Goal: Transaction & Acquisition: Download file/media

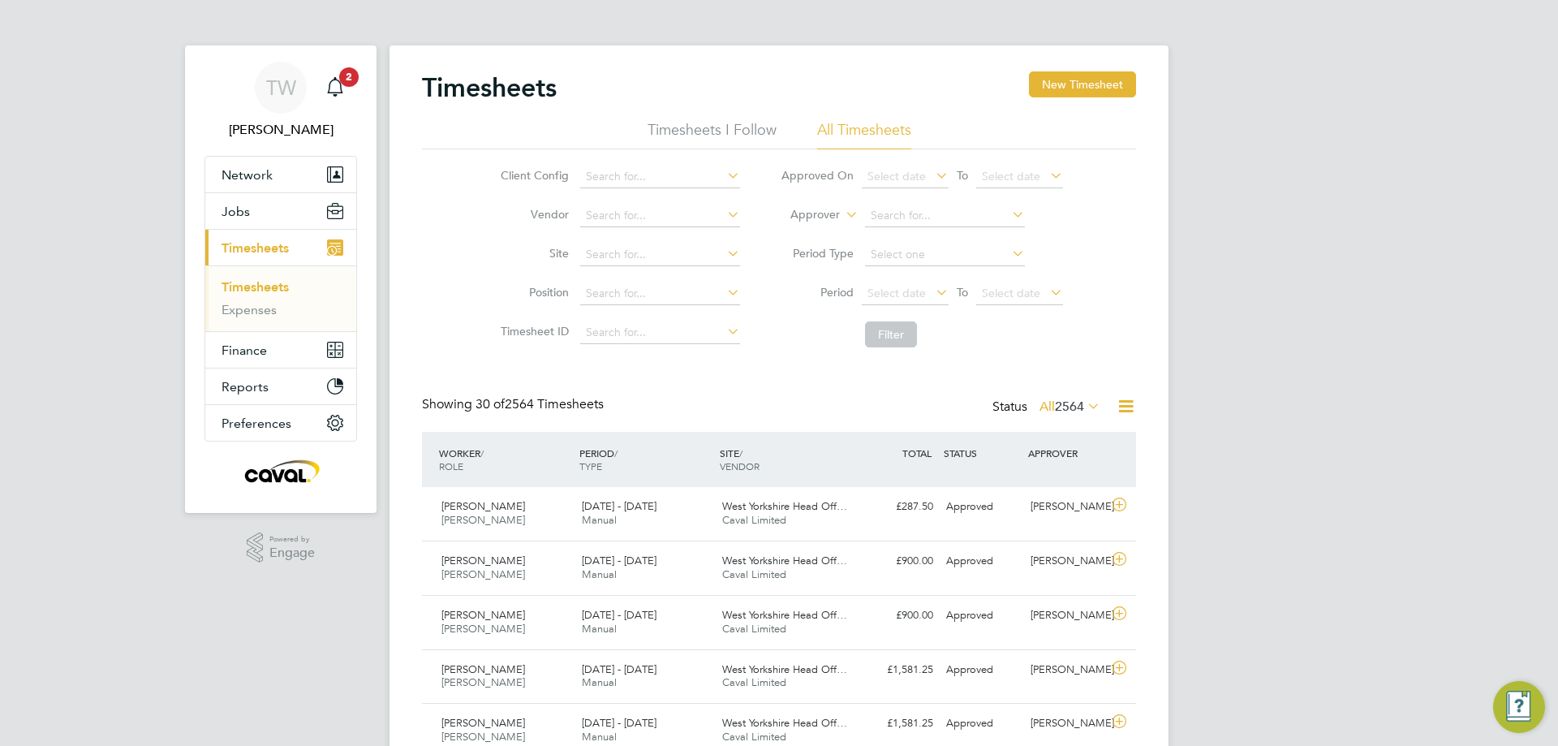
click at [243, 252] on span "Timesheets" at bounding box center [255, 247] width 67 height 15
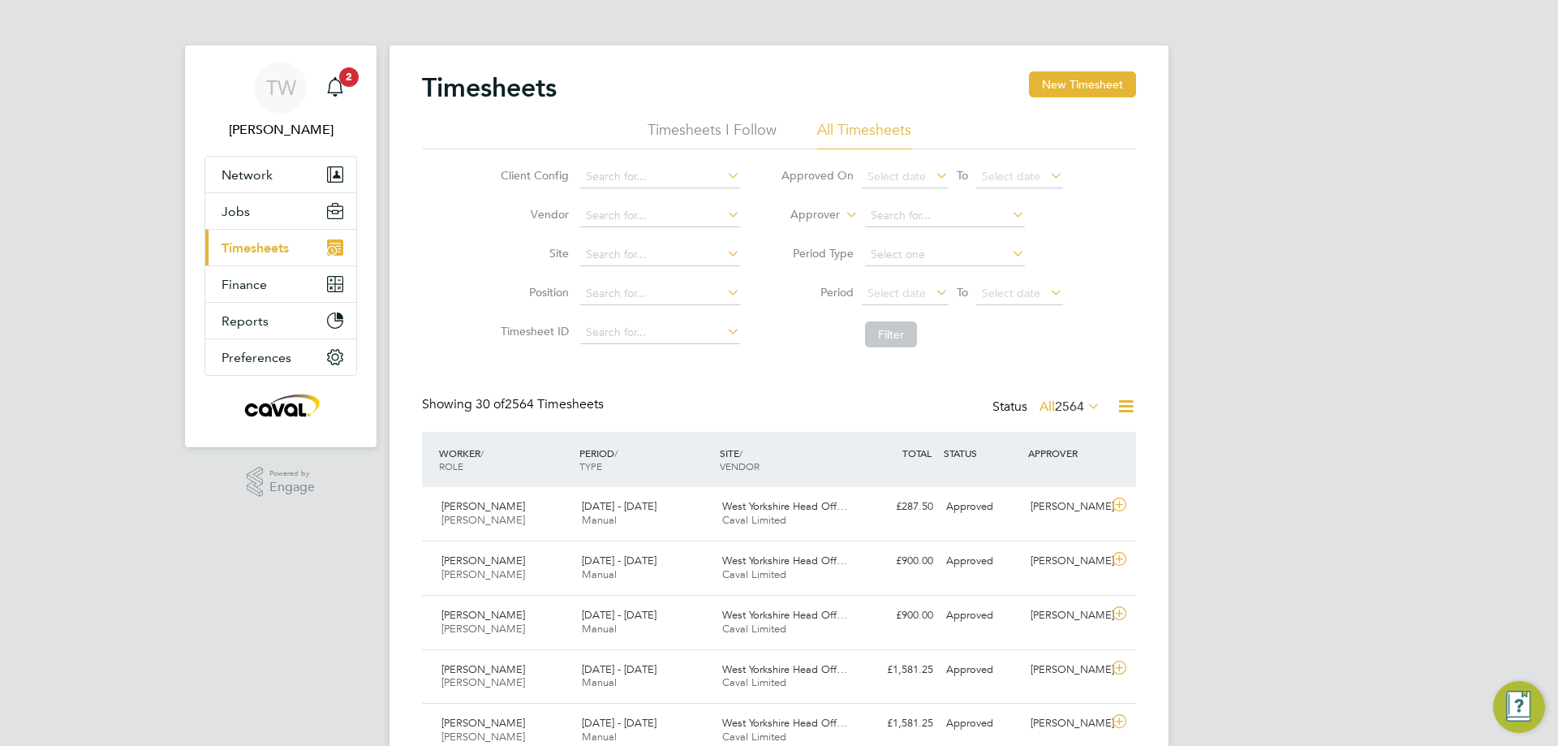
click at [244, 252] on span "Timesheets" at bounding box center [255, 247] width 67 height 15
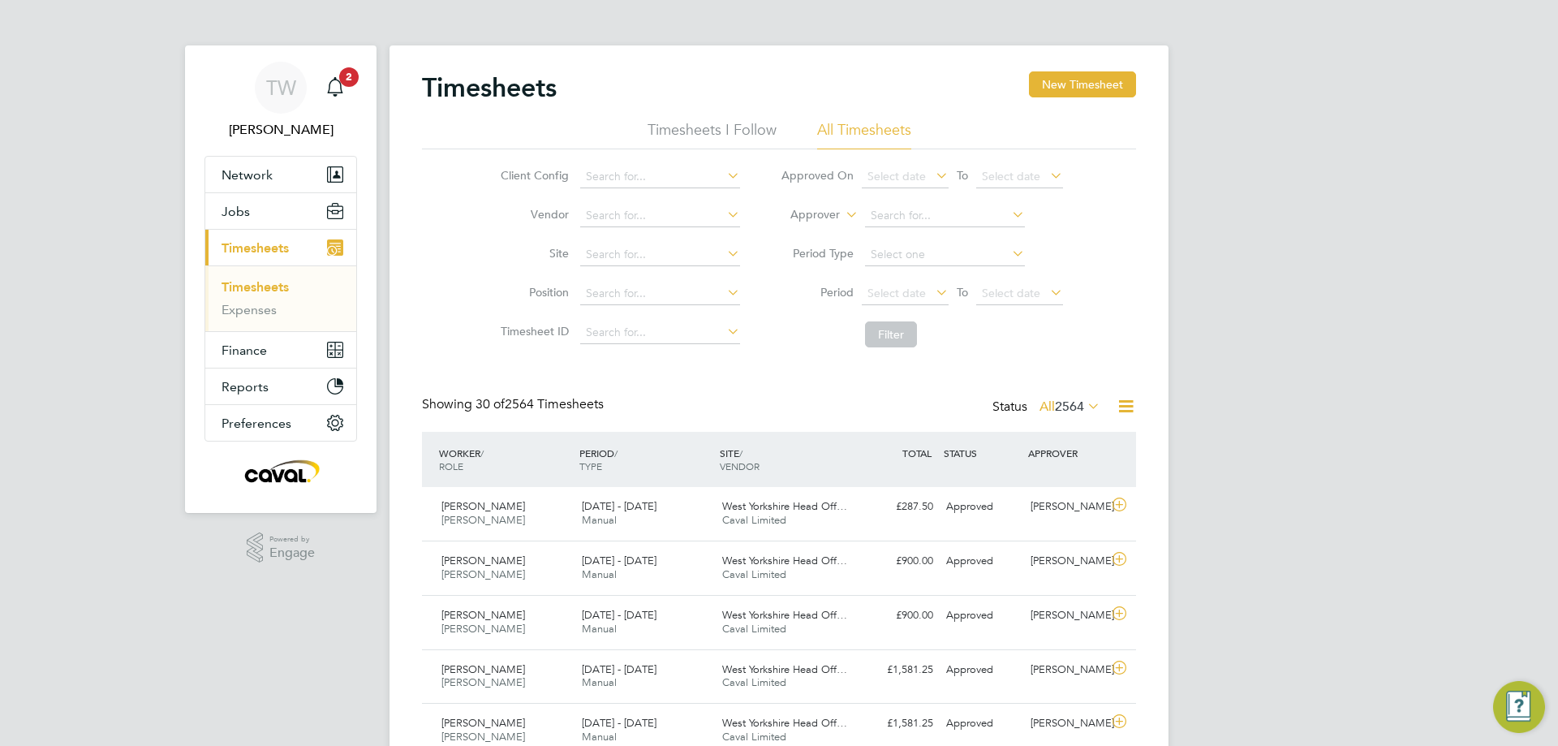
click at [256, 282] on link "Timesheets" at bounding box center [255, 286] width 67 height 15
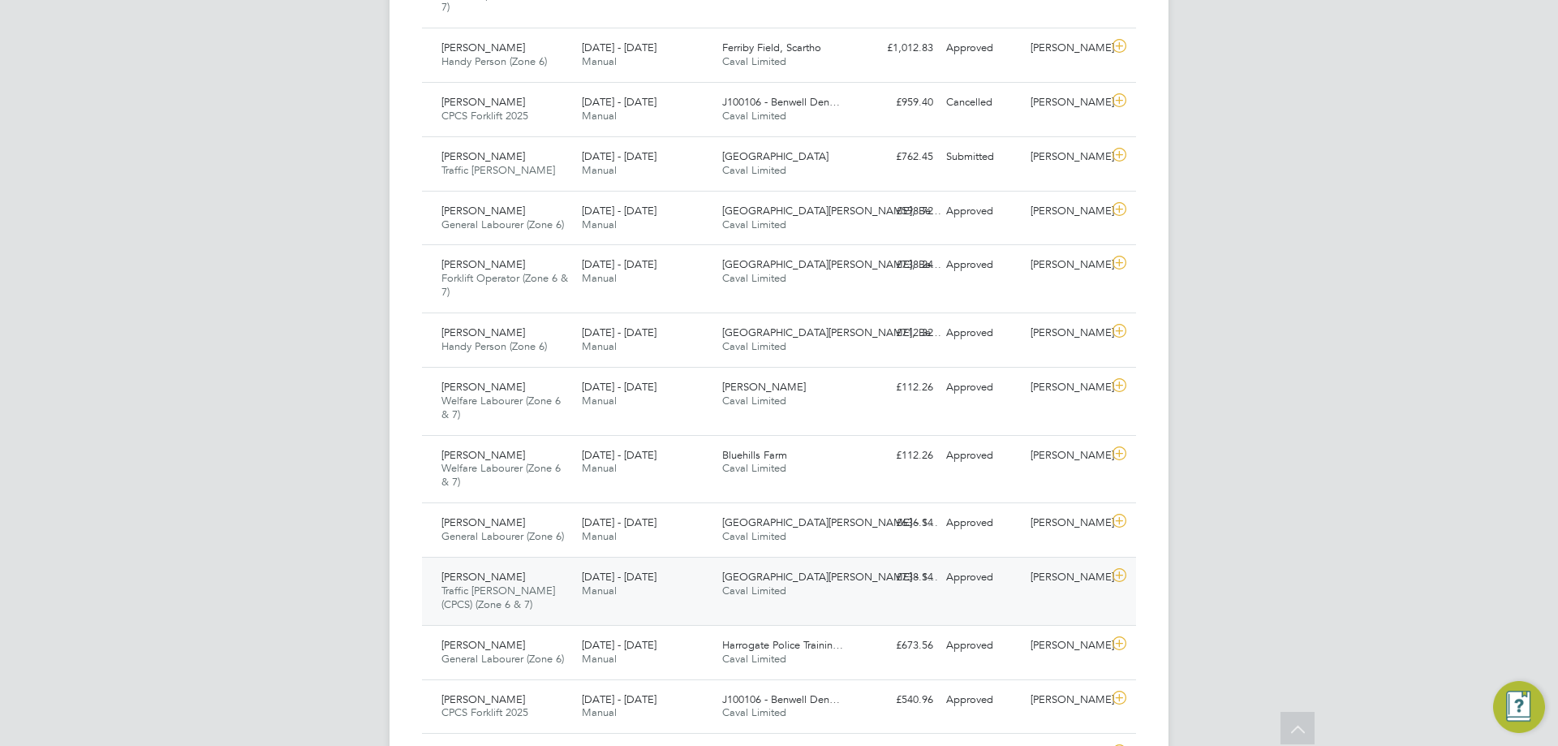
click at [672, 569] on div "25 - 31 Aug 2025 Manual" at bounding box center [645, 584] width 140 height 41
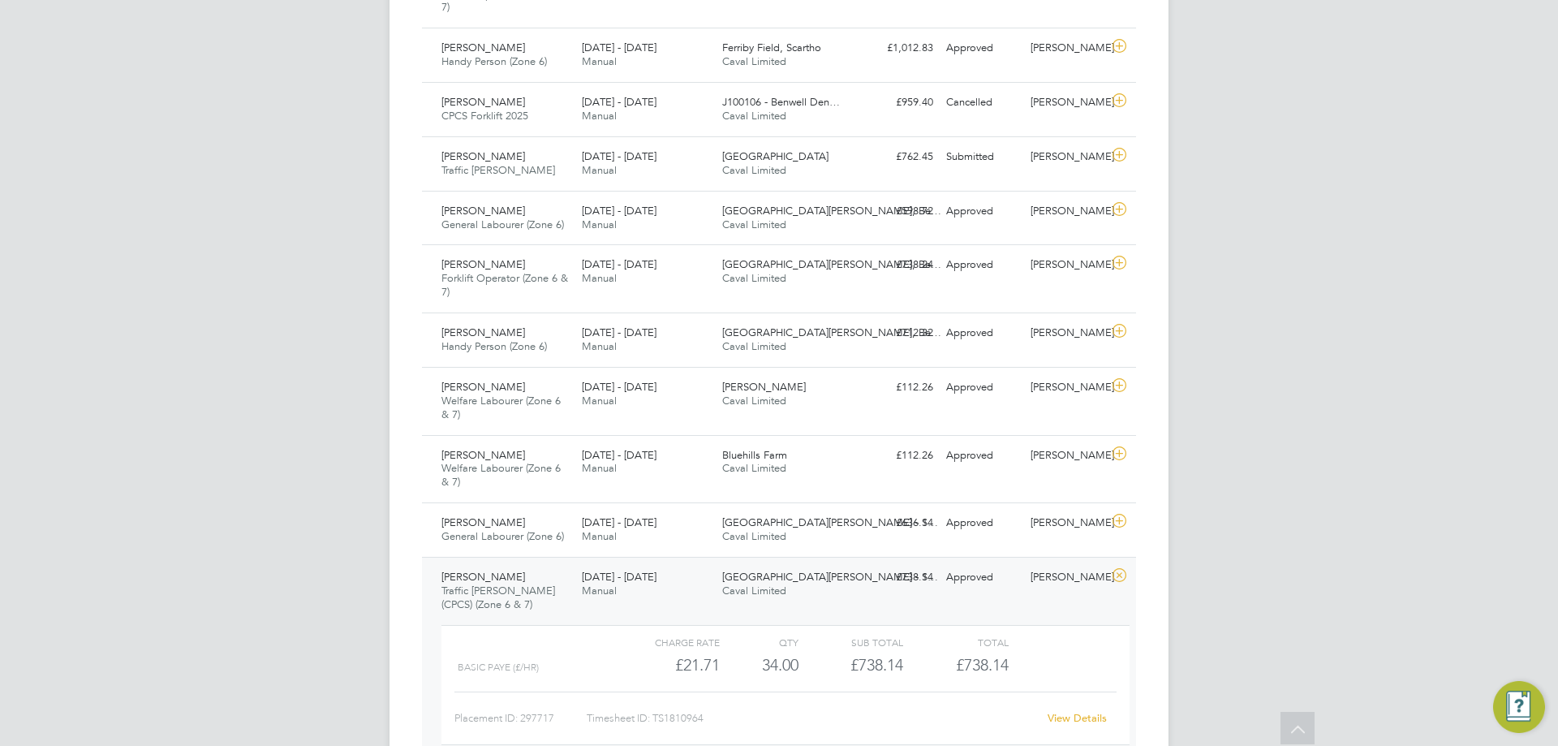
click at [1083, 722] on link "View Details" at bounding box center [1077, 718] width 59 height 14
click at [1116, 521] on icon at bounding box center [1119, 521] width 20 height 13
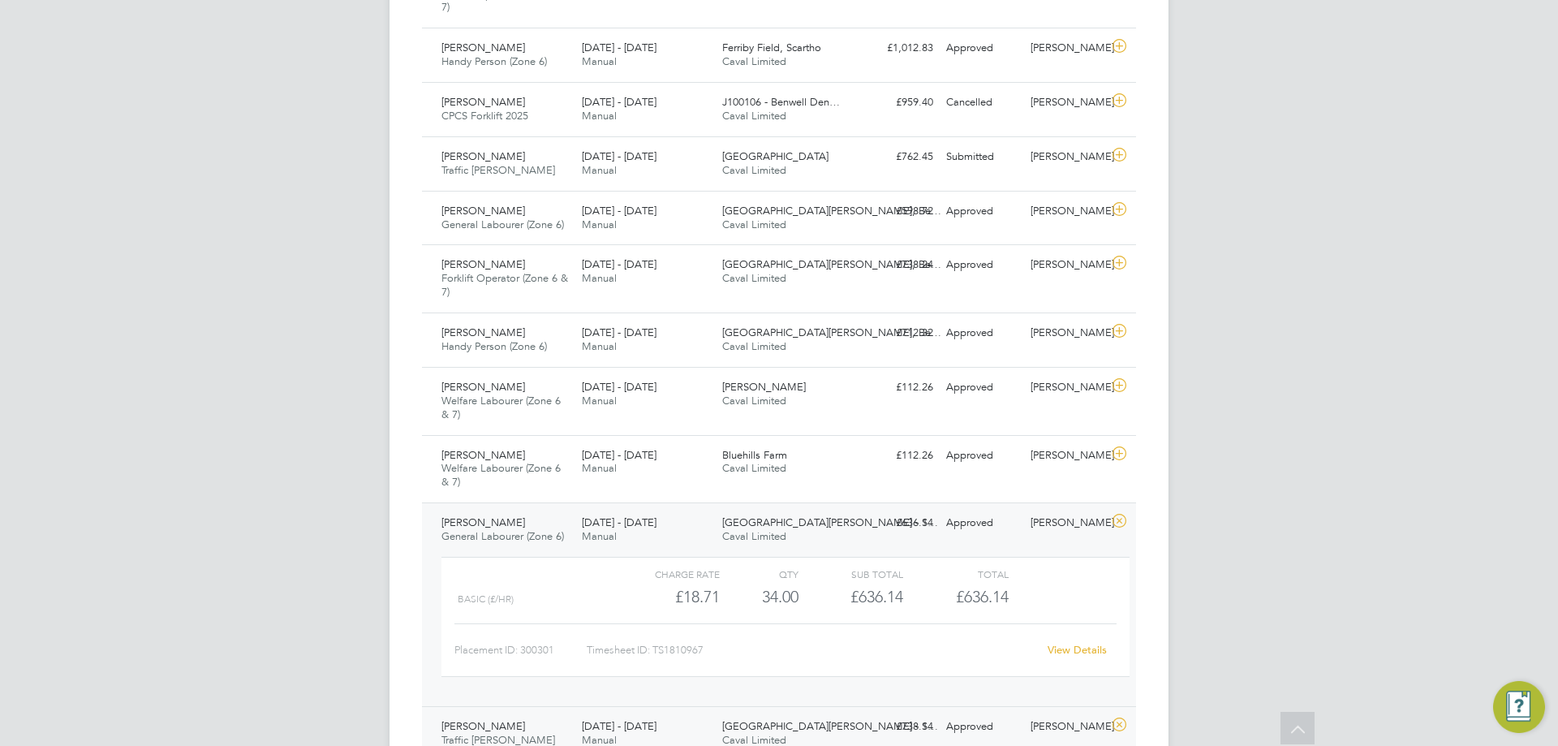
click at [1062, 653] on link "View Details" at bounding box center [1077, 650] width 59 height 14
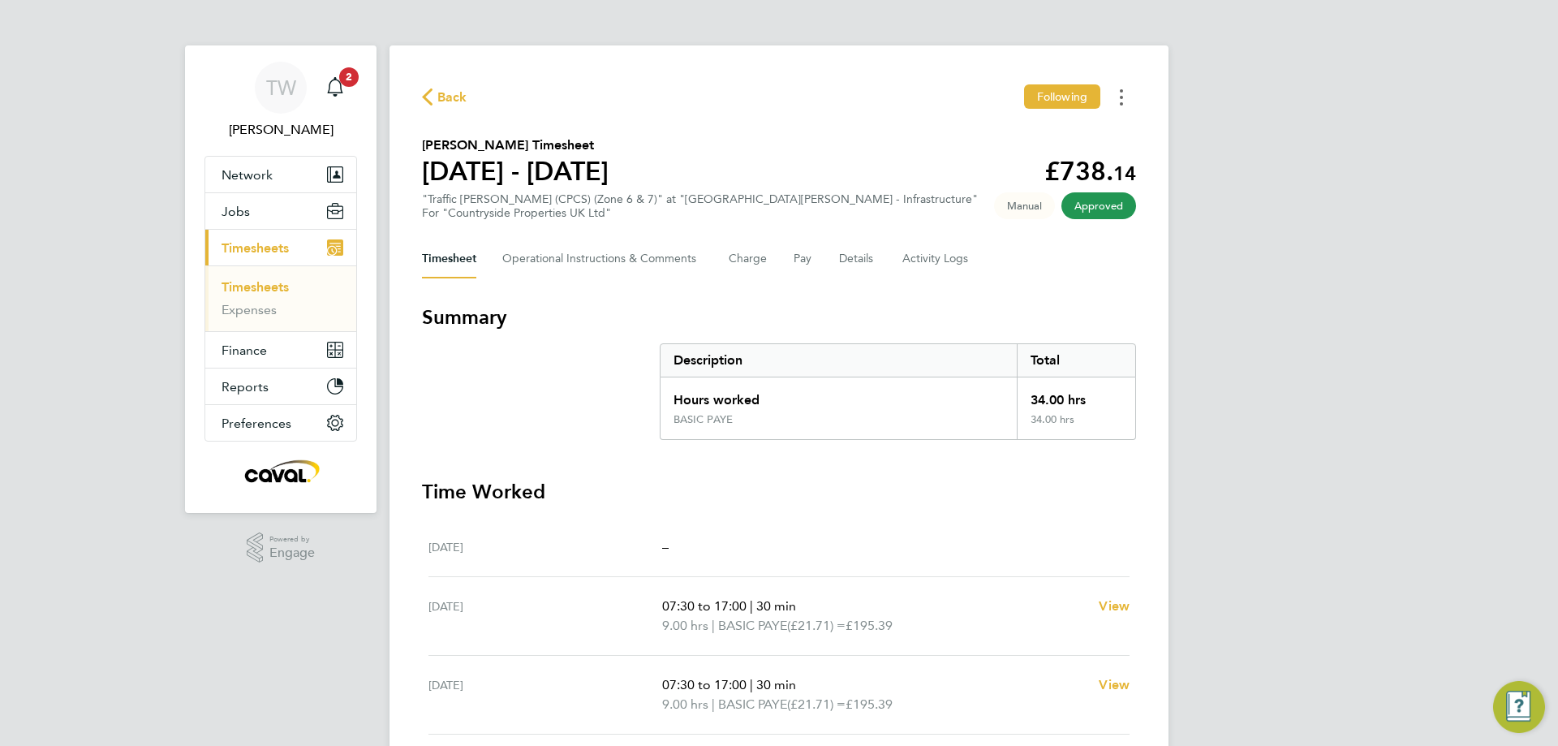
click at [1122, 94] on icon "Timesheets Menu" at bounding box center [1121, 97] width 3 height 16
click at [1048, 130] on link "Download timesheet" at bounding box center [1038, 133] width 195 height 32
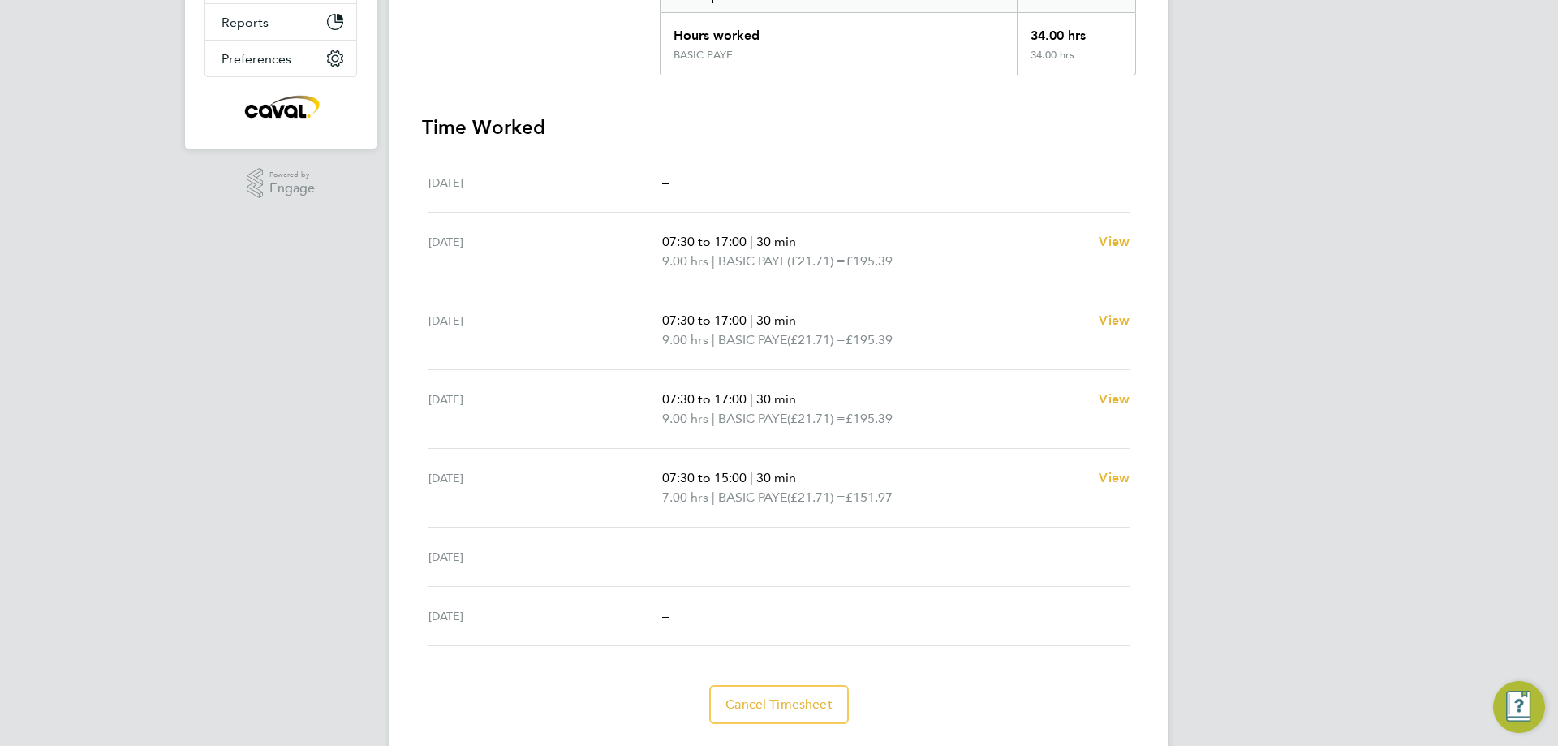
scroll to position [406, 0]
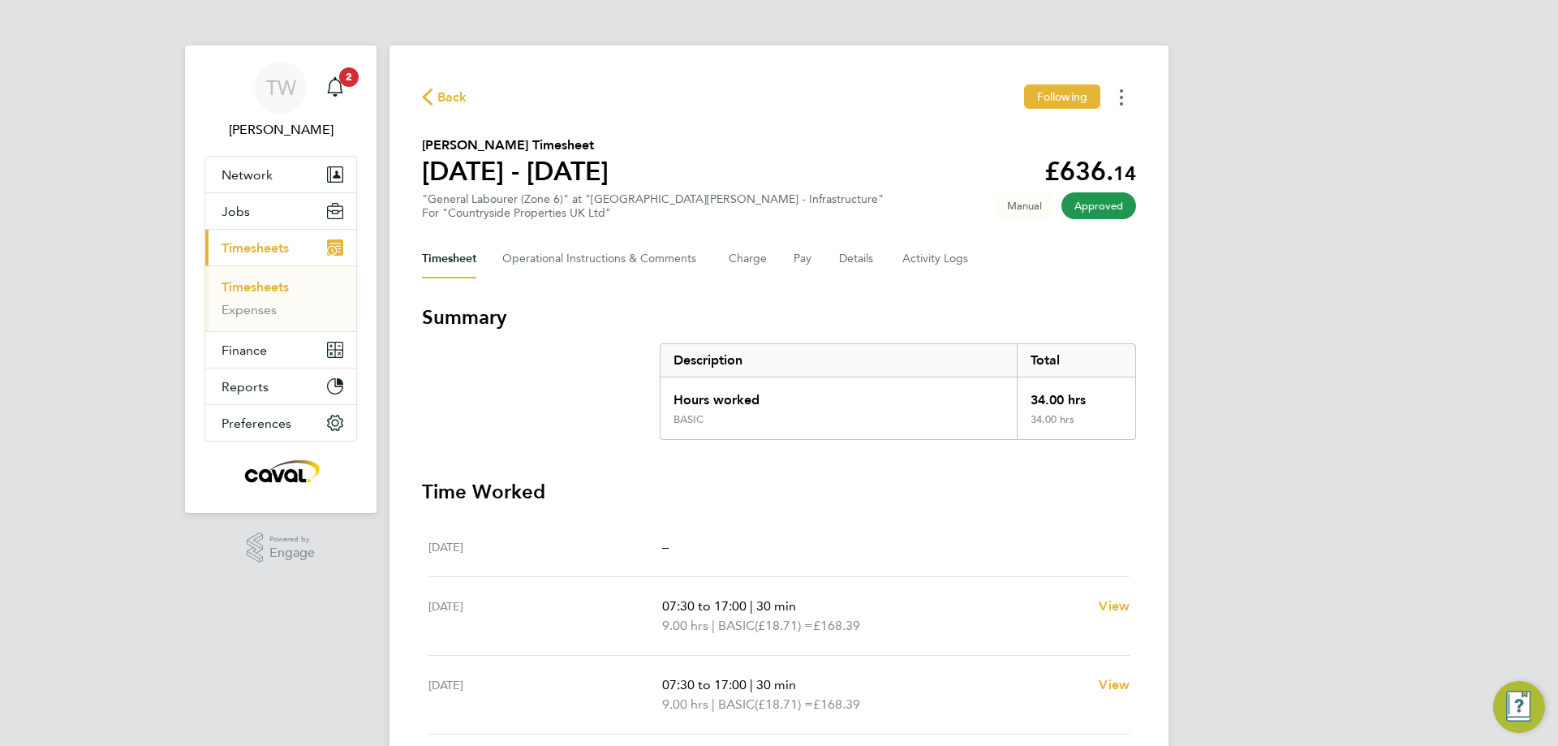
click at [1115, 97] on button "Timesheets Menu" at bounding box center [1121, 96] width 29 height 25
click at [1049, 149] on div "Download timesheet" at bounding box center [1038, 132] width 195 height 45
click at [1040, 137] on link "Download timesheet" at bounding box center [1038, 133] width 195 height 32
click at [1441, 283] on div "TW Tim Wells Notifications 2 Applications: Network Team Members Businesses Site…" at bounding box center [779, 576] width 1558 height 1153
